Goal: Task Accomplishment & Management: Complete application form

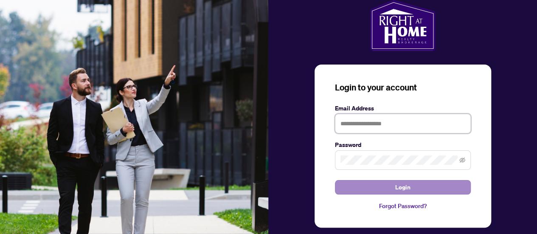
type input "**********"
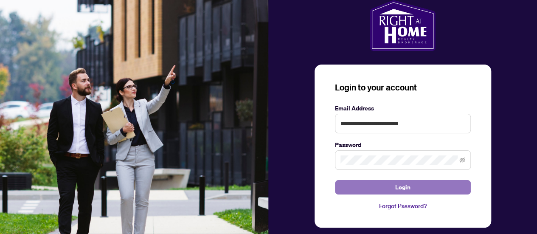
click at [404, 188] on span "Login" at bounding box center [402, 188] width 15 height 14
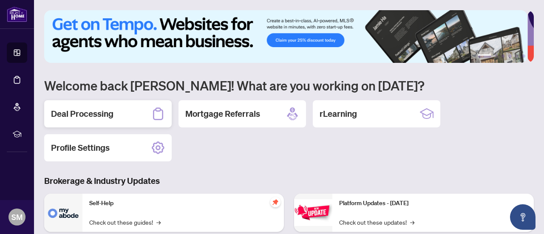
click at [83, 111] on h2 "Deal Processing" at bounding box center [82, 114] width 62 height 12
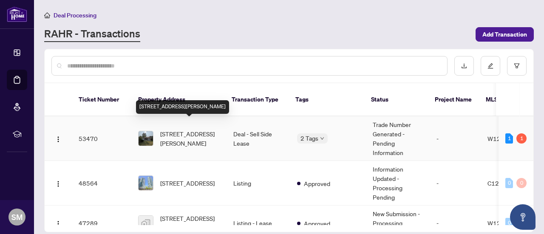
click at [194, 129] on span "[STREET_ADDRESS][PERSON_NAME]" at bounding box center [189, 138] width 59 height 19
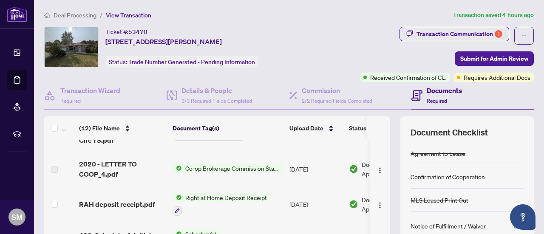
scroll to position [42, 0]
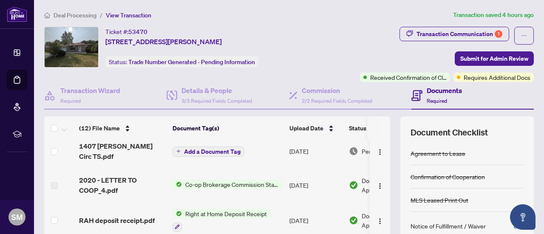
click at [223, 181] on span "Co-op Brokerage Commission Statement" at bounding box center [232, 184] width 101 height 9
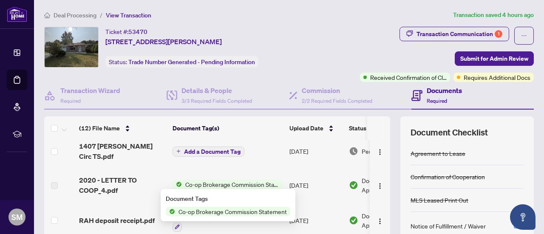
click at [229, 213] on span "Co-op Brokerage Commission Statement" at bounding box center [232, 211] width 115 height 9
click at [233, 212] on span "Co-op Brokerage Commission Statement" at bounding box center [232, 211] width 115 height 9
click at [198, 184] on span "Co-op Brokerage Commission Statement" at bounding box center [232, 184] width 101 height 9
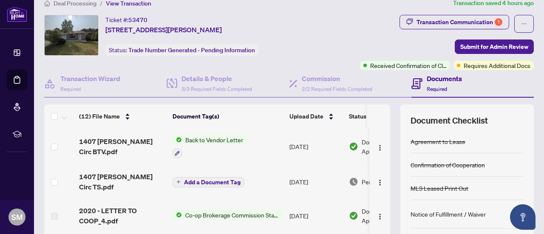
scroll to position [0, 0]
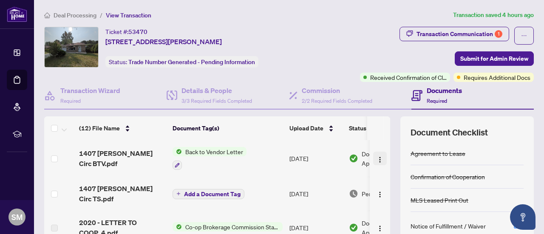
click at [376, 158] on img "button" at bounding box center [379, 159] width 7 height 7
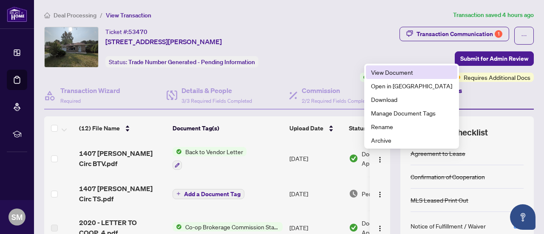
click at [390, 71] on span "View Document" at bounding box center [411, 72] width 81 height 9
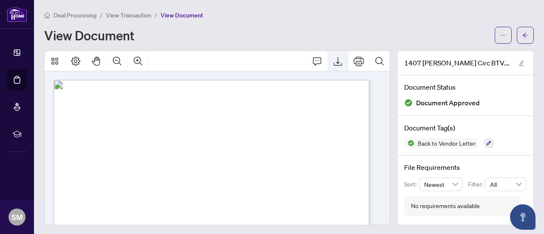
click at [333, 60] on icon "Export" at bounding box center [338, 61] width 10 height 10
click at [523, 35] on button "button" at bounding box center [525, 35] width 17 height 17
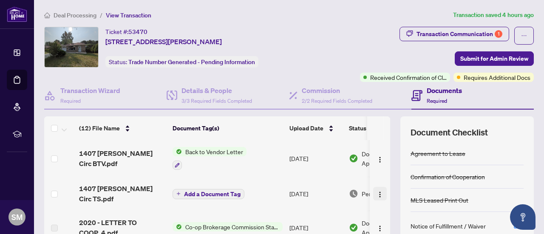
click at [376, 195] on img "button" at bounding box center [379, 194] width 7 height 7
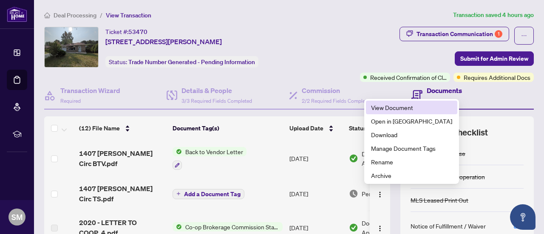
click at [392, 105] on span "View Document" at bounding box center [411, 107] width 81 height 9
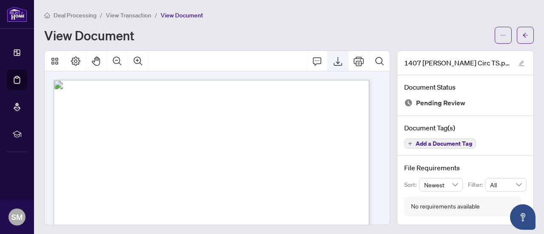
click at [333, 62] on icon "Export" at bounding box center [338, 61] width 10 height 10
click at [522, 33] on button "button" at bounding box center [525, 35] width 17 height 17
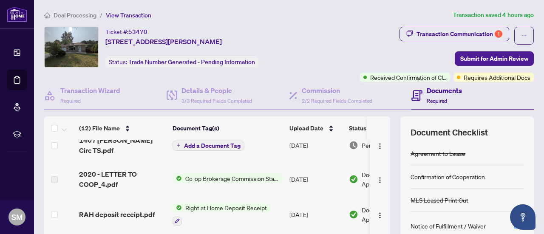
scroll to position [85, 0]
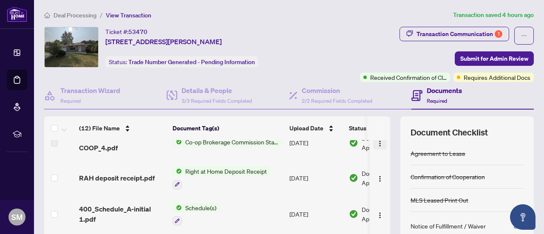
click at [376, 144] on img "button" at bounding box center [379, 143] width 7 height 7
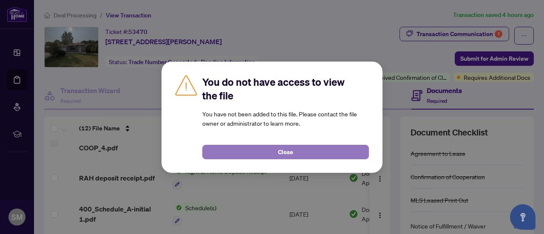
click at [284, 150] on span "Close" at bounding box center [285, 152] width 15 height 14
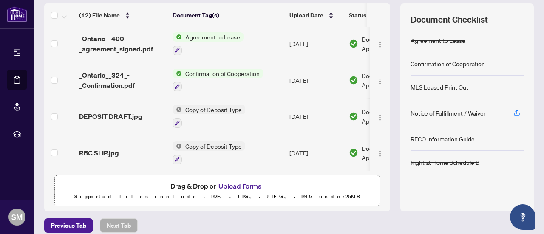
scroll to position [121, 0]
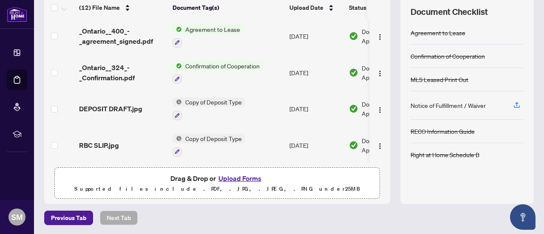
click at [241, 178] on button "Upload Forms" at bounding box center [240, 178] width 48 height 11
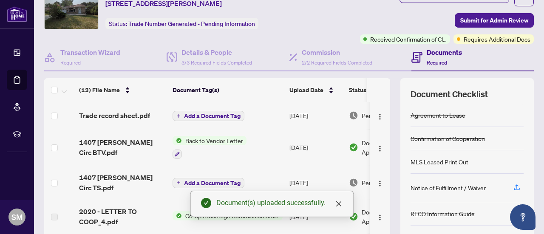
scroll to position [0, 0]
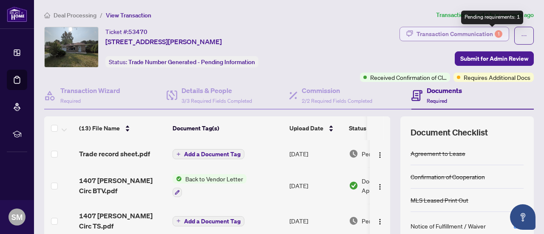
click at [494, 31] on div "1" at bounding box center [498, 34] width 8 height 8
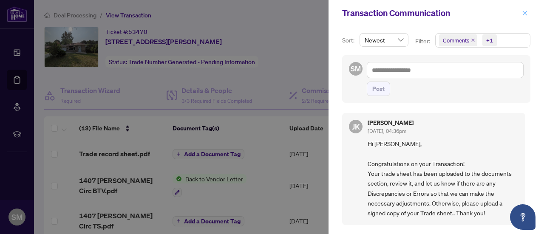
click at [524, 11] on icon "close" at bounding box center [525, 13] width 6 height 6
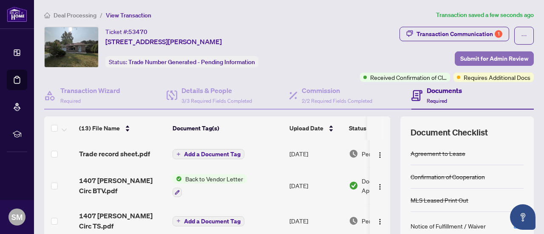
click at [475, 59] on span "Submit for Admin Review" at bounding box center [494, 59] width 68 height 14
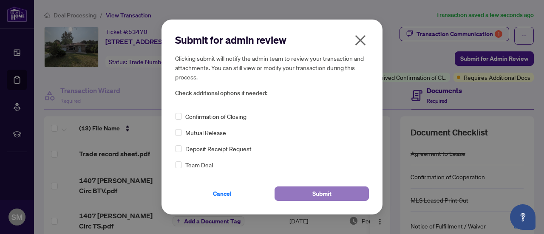
click at [320, 195] on span "Submit" at bounding box center [321, 194] width 19 height 14
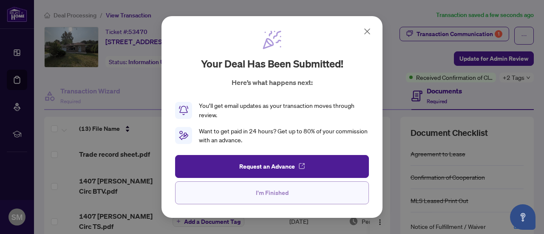
click at [262, 190] on span "I'm Finished" at bounding box center [272, 193] width 33 height 14
